Goal: Task Accomplishment & Management: Manage account settings

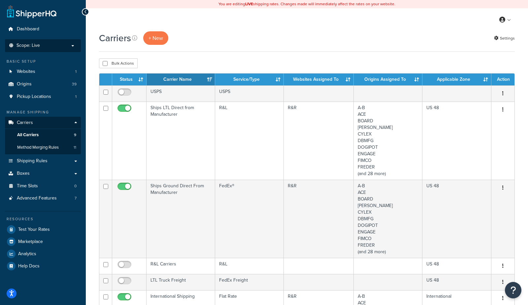
click at [38, 40] on li "Scope: Live Development Integration Test Manage Scopes" at bounding box center [43, 45] width 76 height 13
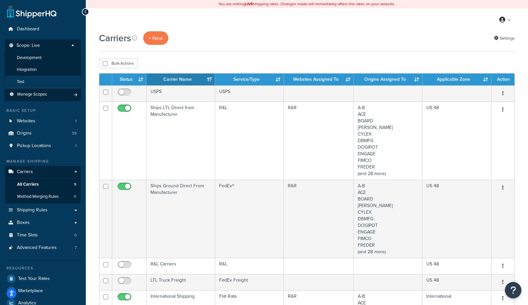
click at [34, 81] on li "Test" at bounding box center [43, 82] width 77 height 12
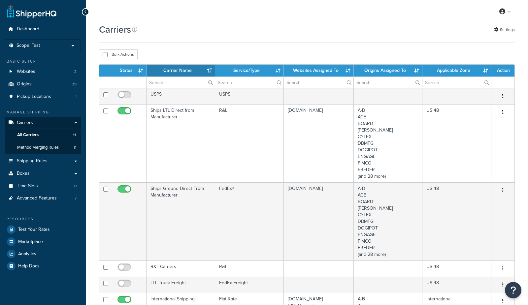
select select "15"
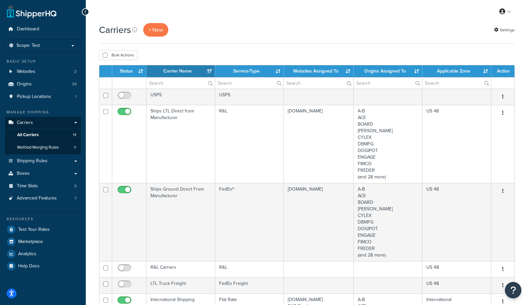
click at [180, 66] on th "Carrier Name" at bounding box center [181, 71] width 69 height 12
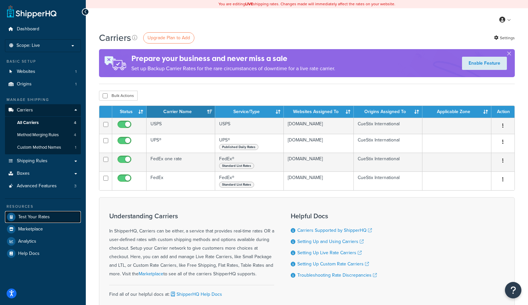
click at [35, 218] on span "Test Your Rates" at bounding box center [34, 218] width 32 height 6
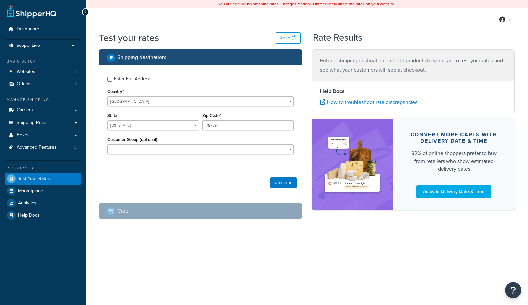
select select "TX"
checkbox input "true"
type input "12901"
select select "NY"
select select "Wholesale"
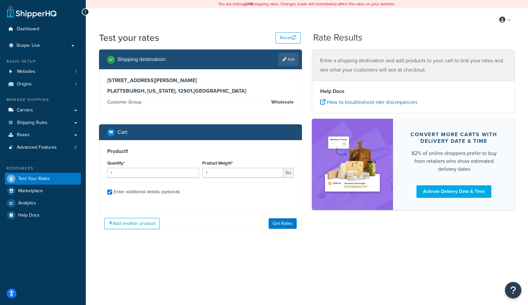
checkbox input "true"
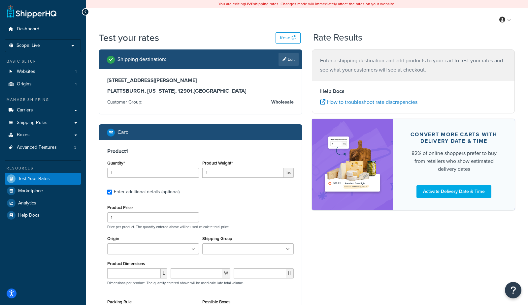
type input "2"
type input "0.500000"
type input "11.3"
type input "9.500000"
type input "5.500000"
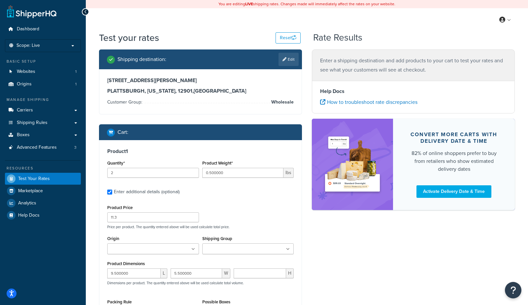
type input "0.250000"
type input "2"
type input "5.000000"
type input "26.6"
type input "8.000000"
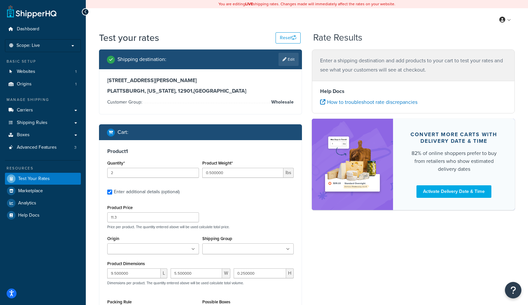
type input "4.000000"
type input "5.000000"
type input "1.400000"
type input "41.65"
type input "1.400000"
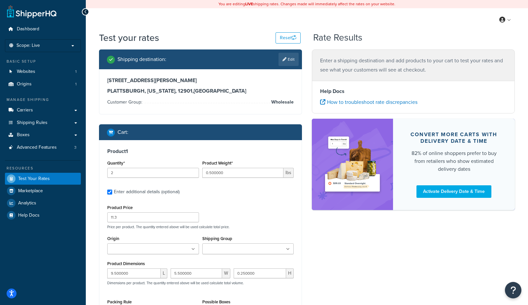
type input "67.5"
type input "1.500000"
type input "72.5"
type input "1.500000"
type input "76.05"
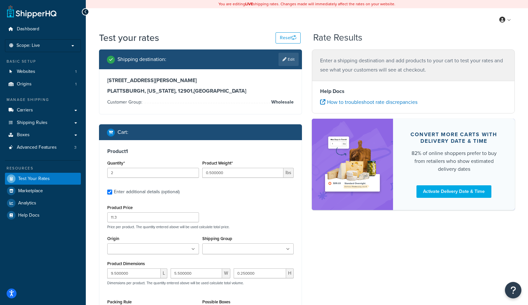
type input "2"
type input "0.400000"
type input "7.82"
type input "0.000000"
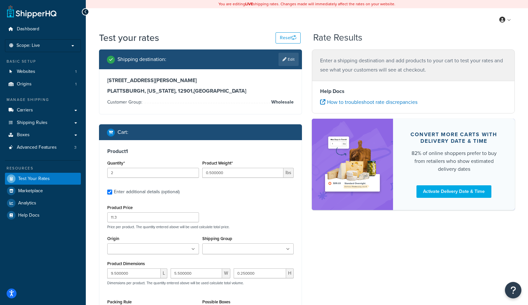
type input "0.000000"
type input "0.020000"
type input "7.5"
type input "30"
type input "0.010000"
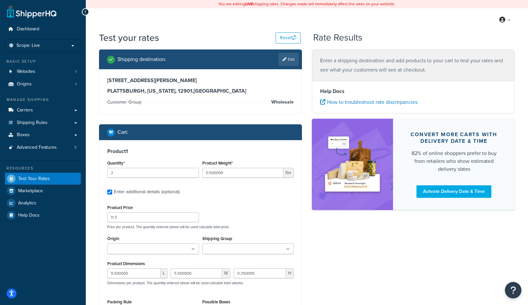
type input "0.2"
type input "0.100000"
type input "12.13"
type input "0.010000"
type input "15.39"
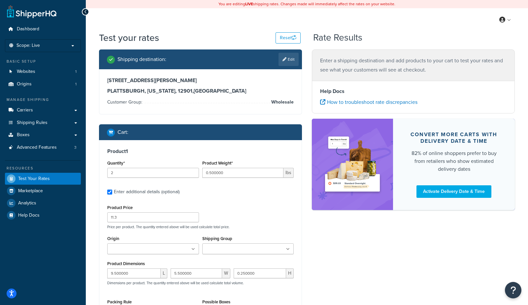
type input "1.000000"
type input "15.39"
type input "1.000000"
type input "15.39"
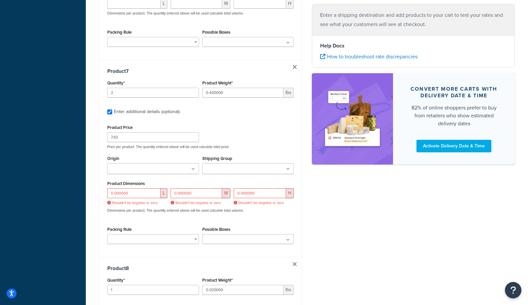
scroll to position [1223, 0]
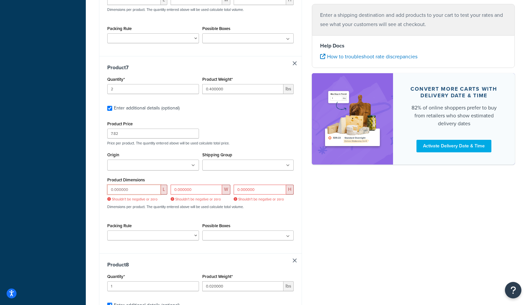
click at [141, 193] on input "0.000000" at bounding box center [133, 190] width 53 height 10
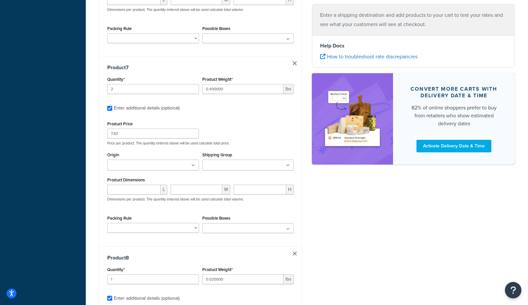
click at [400, 231] on div "Shipping destination : Edit 4874 SOUTH CATHERINE ST PLATTSBURGH, New York, 1290…" at bounding box center [307, 219] width 426 height 2785
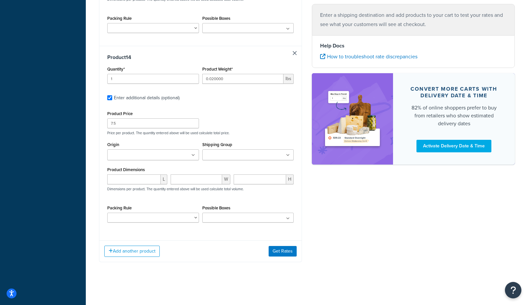
scroll to position [2571, 0]
click at [291, 251] on button "Get Rates" at bounding box center [283, 251] width 28 height 11
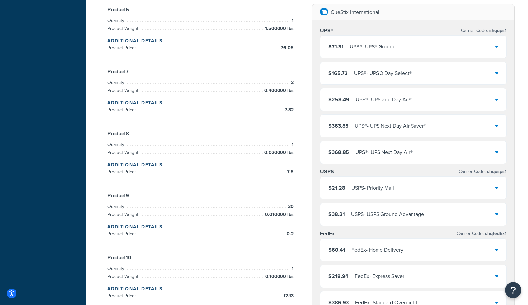
scroll to position [471, 0]
click at [457, 187] on div "$21.28 USPS - Priority Mail" at bounding box center [414, 188] width 186 height 22
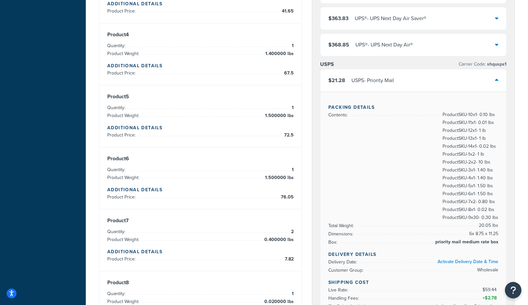
scroll to position [319, 0]
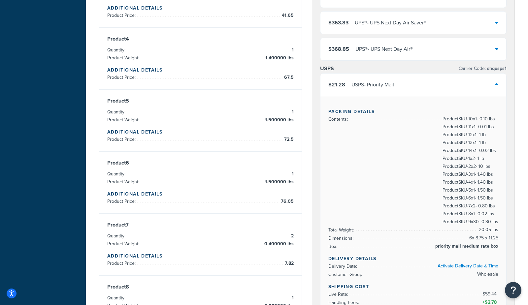
click at [448, 48] on div "$368.85 UPS® - UPS Next Day Air®" at bounding box center [414, 49] width 186 height 22
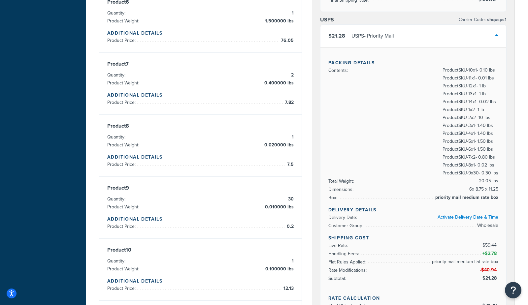
scroll to position [475, 0]
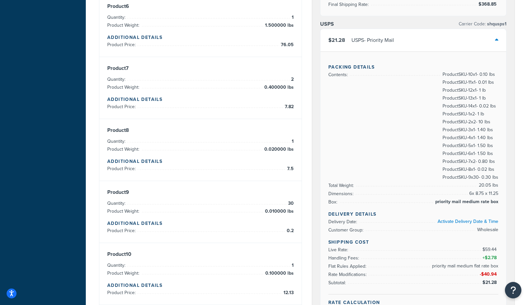
click at [408, 40] on div "$21.28 USPS - Priority Mail" at bounding box center [414, 40] width 186 height 22
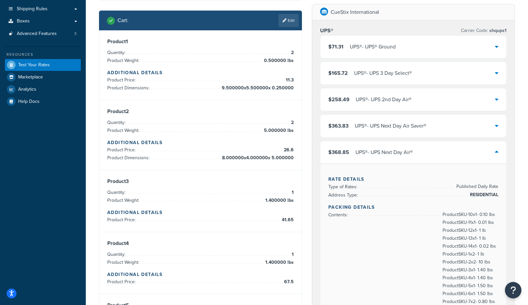
scroll to position [0, 0]
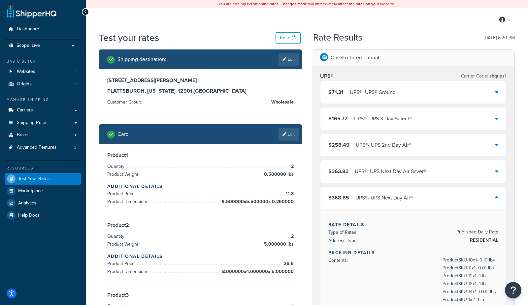
click at [186, 92] on h3 "PLATTSBURGH, New York, 12901 , United States" at bounding box center [200, 91] width 186 height 7
click at [178, 90] on h3 "PLATTSBURGH, New York, 12901 , United States" at bounding box center [200, 91] width 186 height 7
copy h3 "12901"
click at [383, 207] on div "$368.85 UPS® - UPS Next Day Air®" at bounding box center [414, 198] width 186 height 22
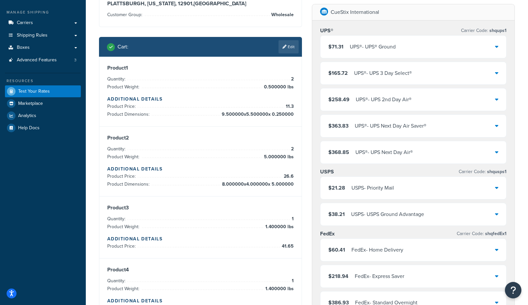
scroll to position [103, 0]
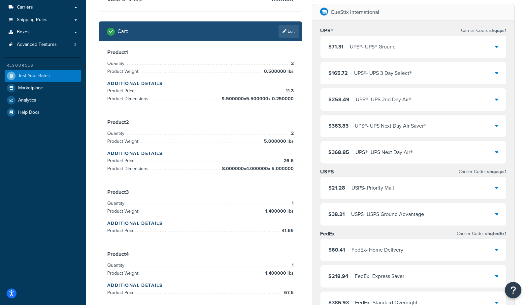
click at [385, 192] on div "USPS - Priority Mail" at bounding box center [373, 188] width 43 height 9
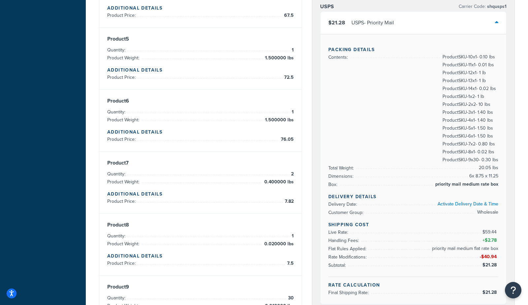
scroll to position [394, 0]
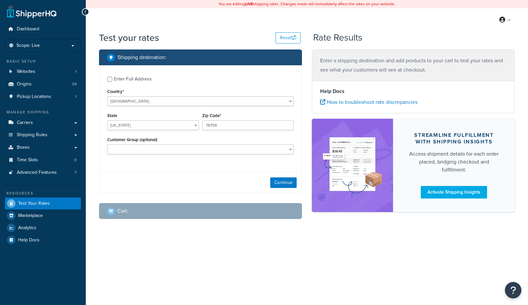
select select "[GEOGRAPHIC_DATA]"
click at [36, 44] on span "Scope: Live" at bounding box center [28, 46] width 23 height 6
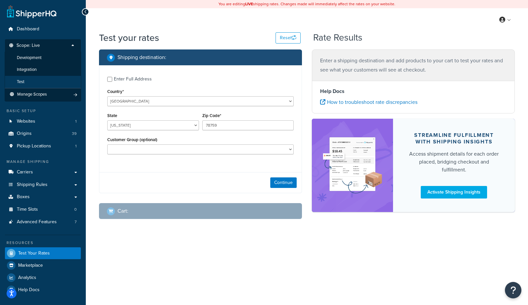
click at [30, 81] on li "Test" at bounding box center [43, 82] width 77 height 12
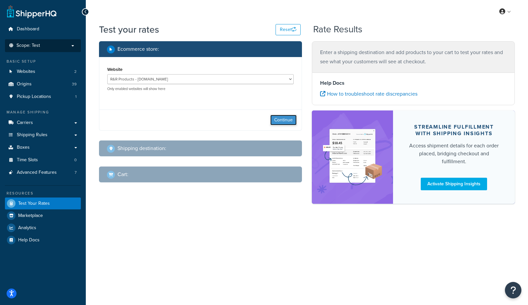
click at [287, 120] on button "Continue" at bounding box center [283, 120] width 26 height 11
select select "TX"
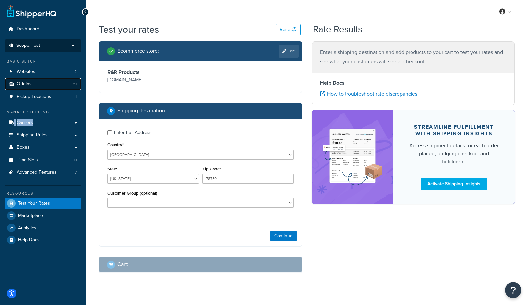
click at [37, 85] on link "Origins 39" at bounding box center [43, 84] width 76 height 12
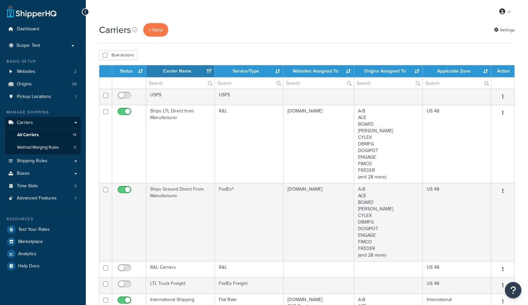
select select "15"
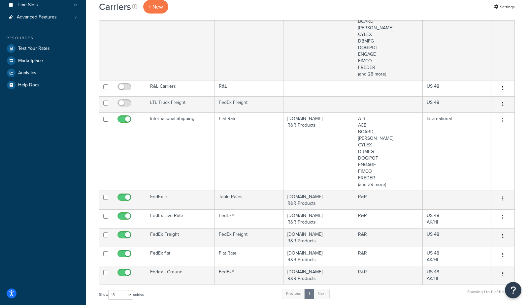
scroll to position [191, 0]
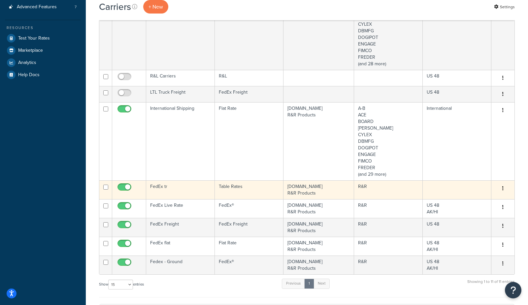
click at [296, 186] on td "Staging.rrproducts.com R&R Products" at bounding box center [319, 190] width 71 height 19
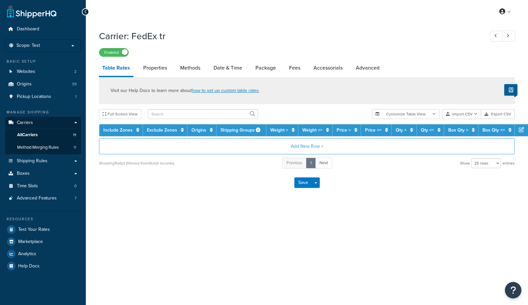
select select "25"
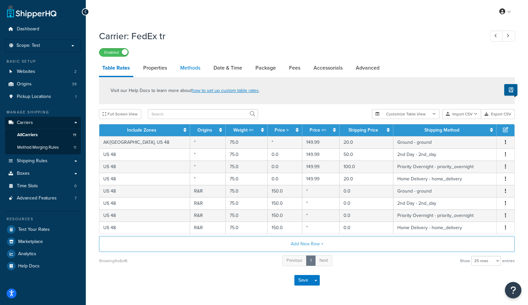
click at [189, 71] on link "Methods" at bounding box center [190, 68] width 27 height 16
select select "25"
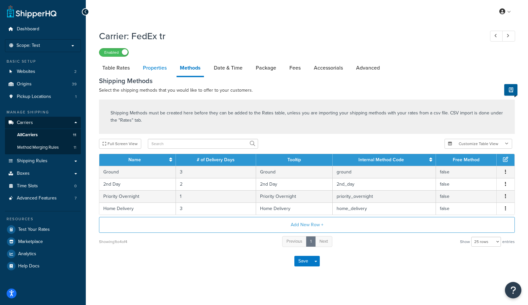
click at [161, 69] on link "Properties" at bounding box center [155, 68] width 30 height 16
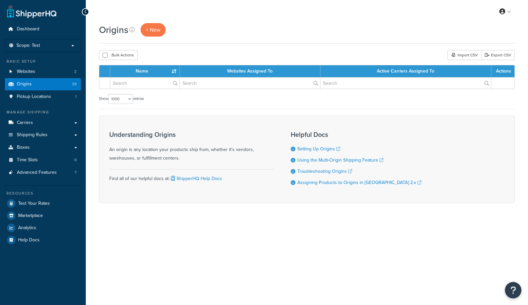
select select "1000"
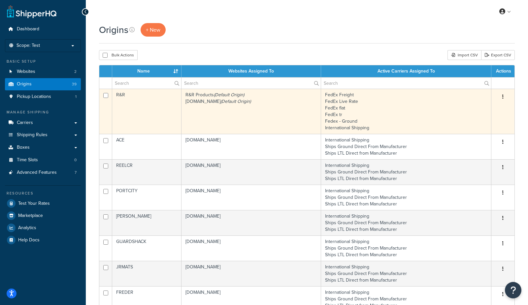
click at [140, 111] on td "R&R" at bounding box center [146, 111] width 69 height 45
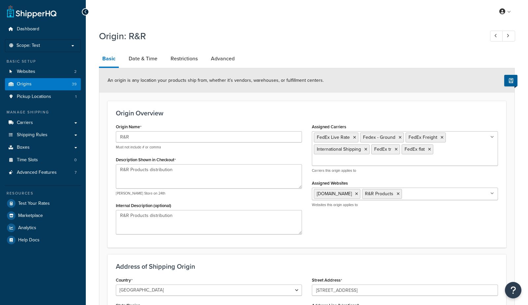
select select "3"
click at [182, 61] on link "Restrictions" at bounding box center [184, 59] width 34 height 16
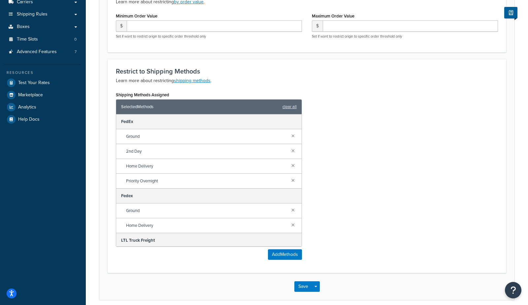
scroll to position [148, 0]
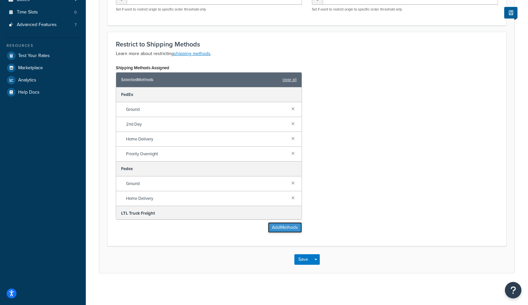
click at [283, 230] on button "Add Methods" at bounding box center [285, 227] width 34 height 11
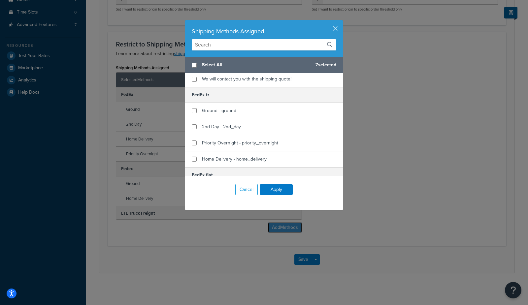
scroll to position [16, 0]
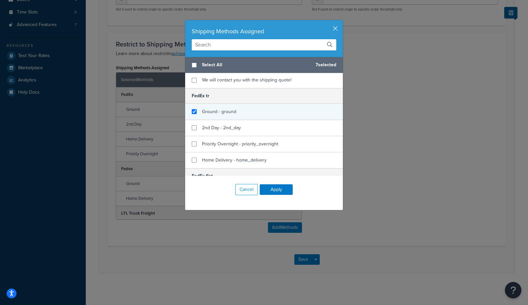
checkbox input "true"
click at [247, 112] on div "Ground - ground" at bounding box center [264, 112] width 158 height 16
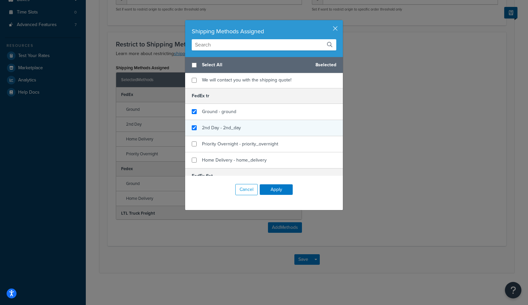
checkbox input "true"
click at [247, 127] on div "2nd Day - 2nd_day" at bounding box center [264, 128] width 158 height 16
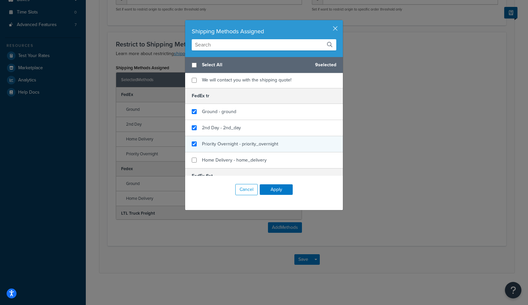
checkbox input "true"
click at [248, 143] on span "Priority Overnight - priority_overnight" at bounding box center [240, 144] width 76 height 7
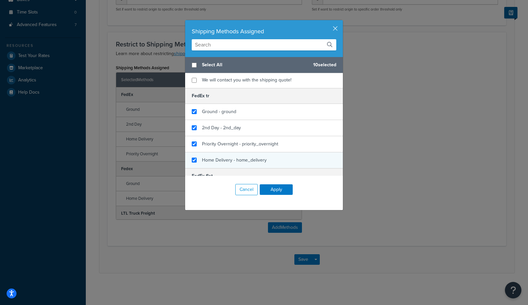
checkbox input "true"
click at [253, 159] on span "Home Delivery - home_delivery" at bounding box center [234, 160] width 65 height 7
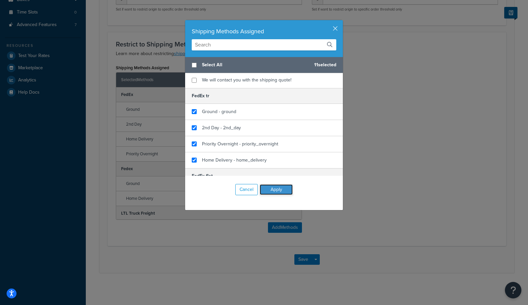
click at [269, 185] on button "Apply" at bounding box center [276, 190] width 33 height 11
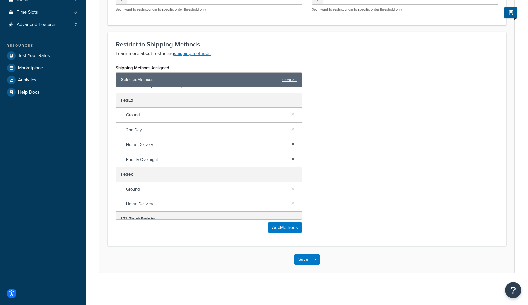
scroll to position [89, 0]
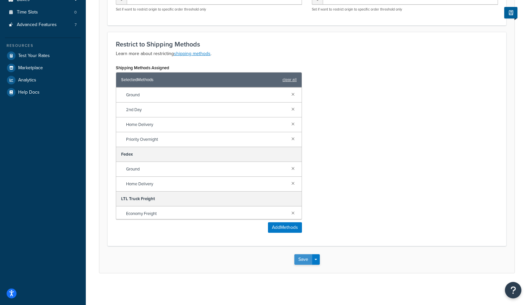
click at [307, 260] on button "Save" at bounding box center [303, 259] width 18 height 11
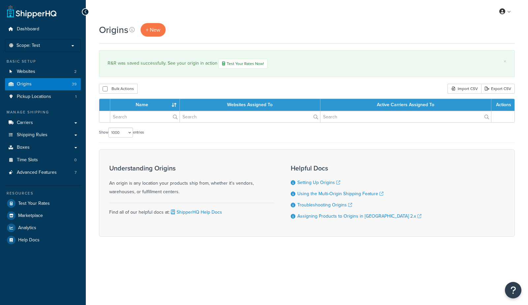
select select "1000"
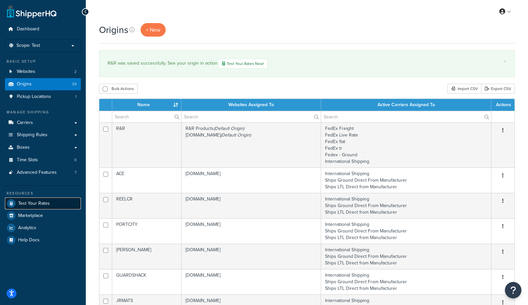
click at [45, 202] on span "Test Your Rates" at bounding box center [34, 204] width 32 height 6
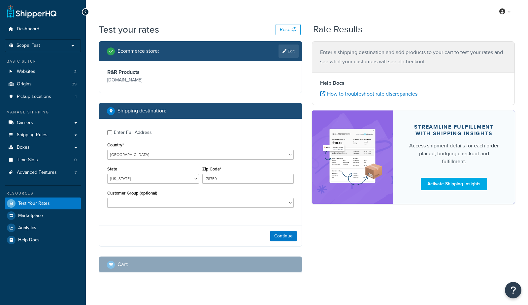
select select "TX"
click at [134, 179] on select "Alabama Alaska American Samoa Arizona Arkansas Armed Forces Americas Armed Forc…" at bounding box center [153, 179] width 92 height 10
click at [284, 239] on button "Continue" at bounding box center [283, 236] width 26 height 11
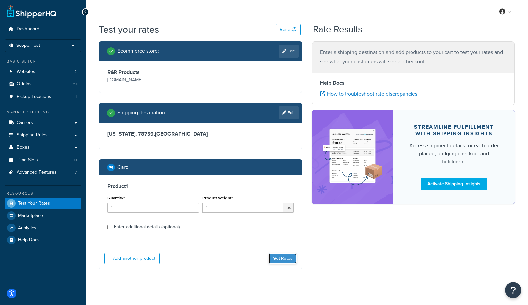
click at [279, 260] on button "Get Rates" at bounding box center [283, 259] width 28 height 11
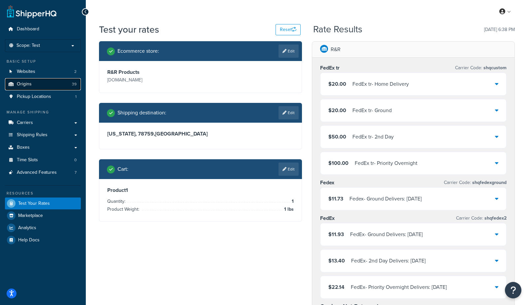
click at [24, 88] on link "Origins 39" at bounding box center [43, 84] width 76 height 12
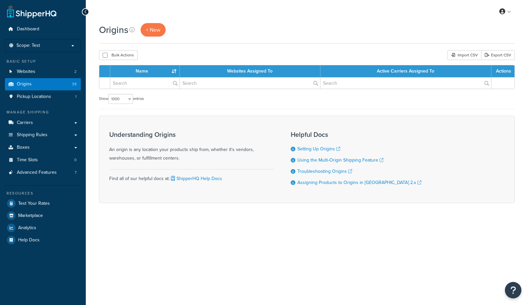
select select "1000"
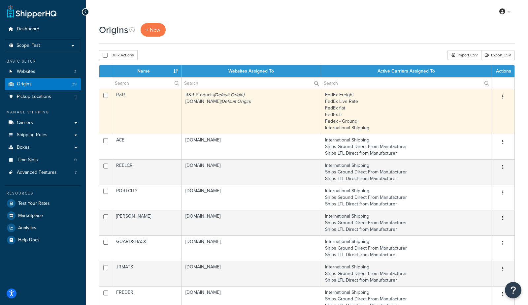
click at [171, 111] on td "R&R" at bounding box center [146, 111] width 69 height 45
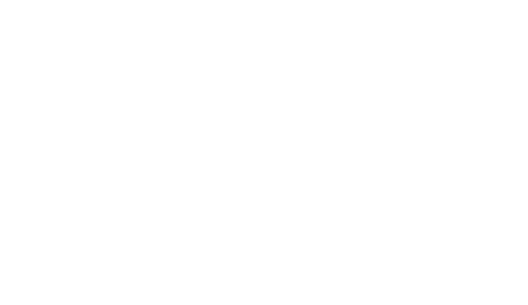
select select "3"
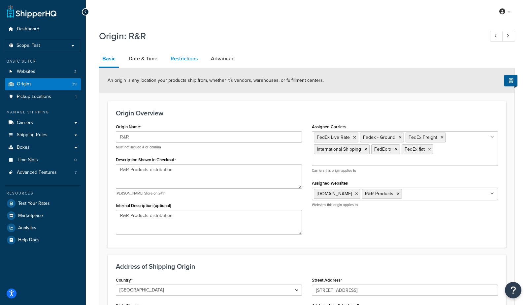
click at [187, 61] on link "Restrictions" at bounding box center [184, 59] width 34 height 16
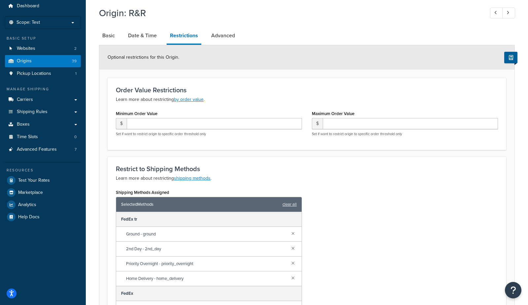
scroll to position [25, 0]
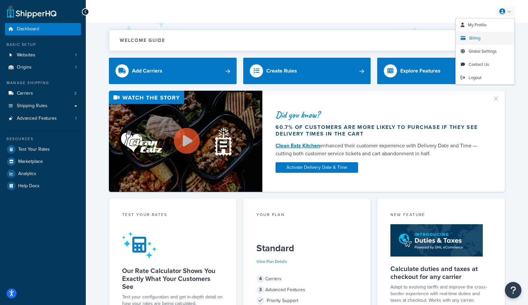
click at [470, 36] on span "Billing" at bounding box center [474, 38] width 11 height 6
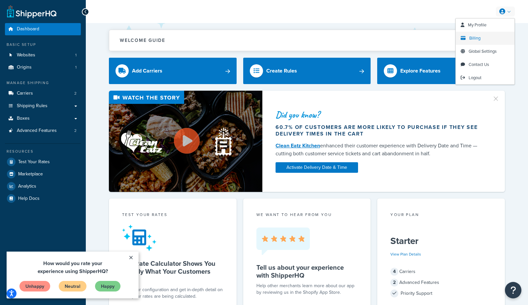
click at [474, 38] on span "Billing" at bounding box center [474, 38] width 11 height 6
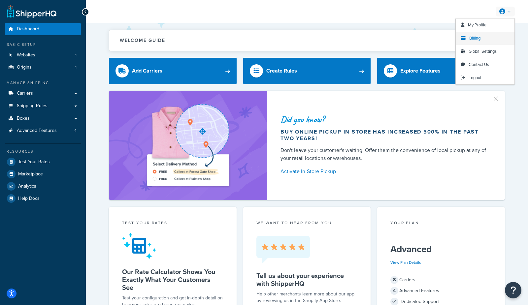
click at [469, 34] on link "Billing" at bounding box center [485, 38] width 59 height 13
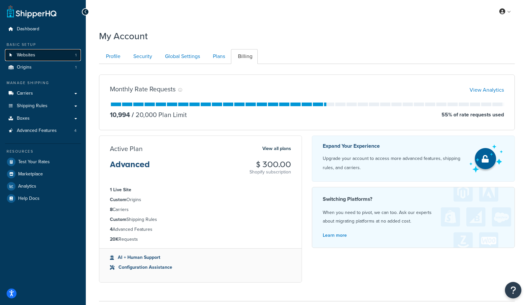
click at [61, 55] on link "Websites 1" at bounding box center [43, 55] width 76 height 12
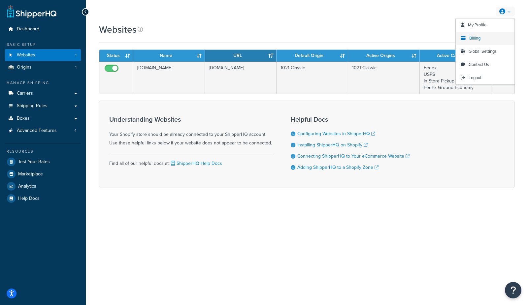
click at [477, 39] on span "Billing" at bounding box center [474, 38] width 11 height 6
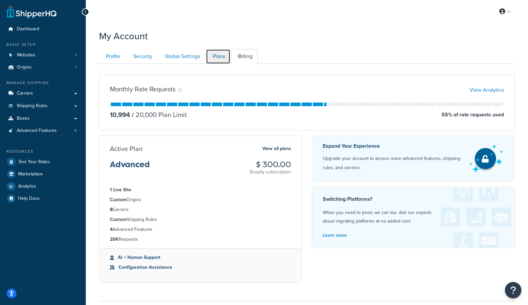
click at [216, 60] on link "Plans" at bounding box center [218, 56] width 24 height 15
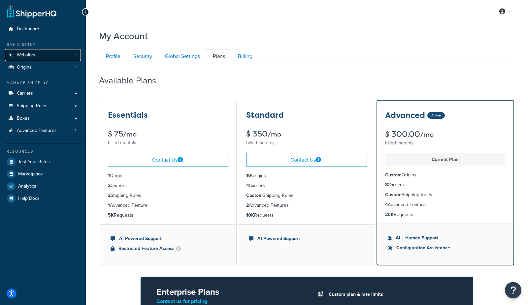
click at [65, 55] on link "Websites 1" at bounding box center [43, 55] width 76 height 12
